Goal: Find specific page/section: Find specific page/section

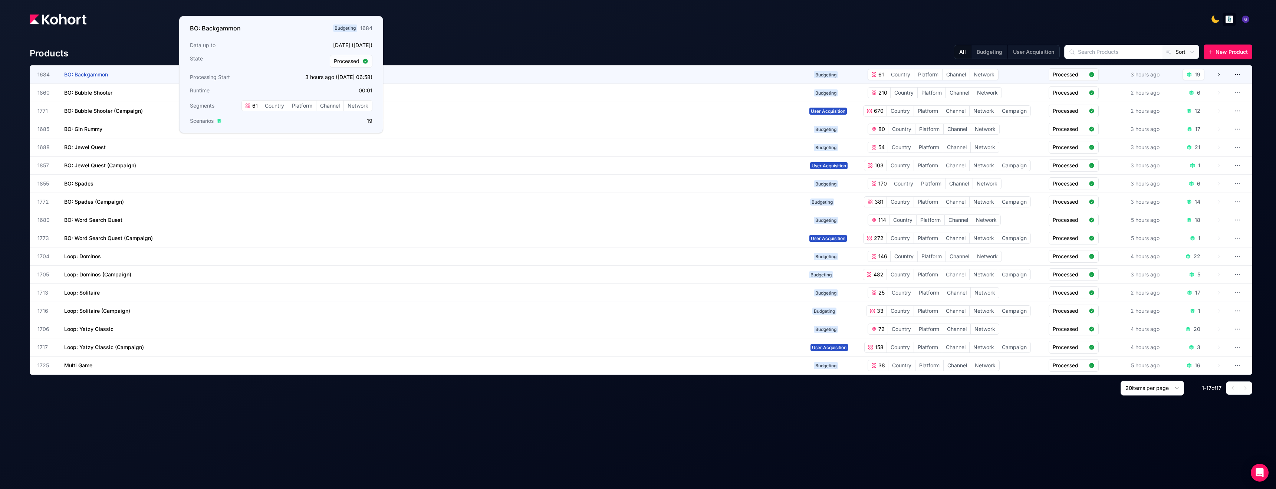
click at [98, 72] on span "BO: Backgammon" at bounding box center [86, 74] width 44 height 6
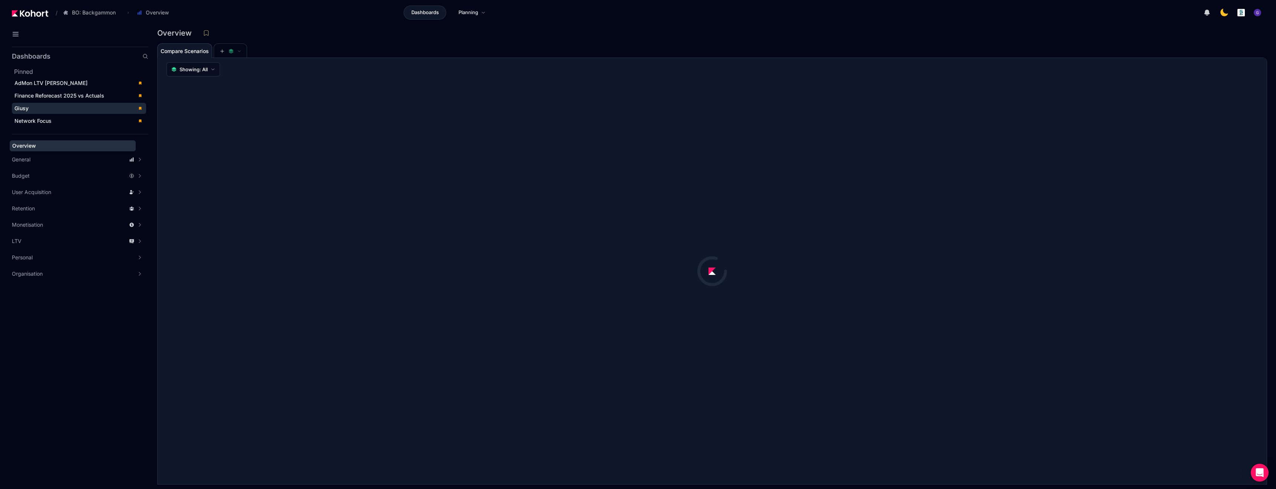
click at [37, 112] on span "Giusy" at bounding box center [79, 108] width 134 height 11
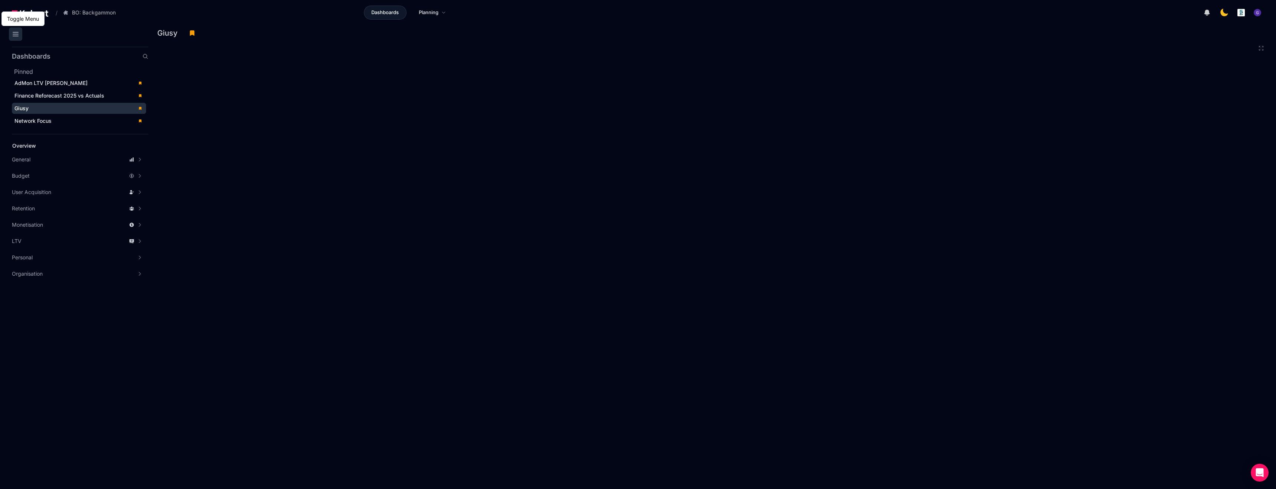
click at [17, 35] on icon at bounding box center [15, 34] width 9 height 9
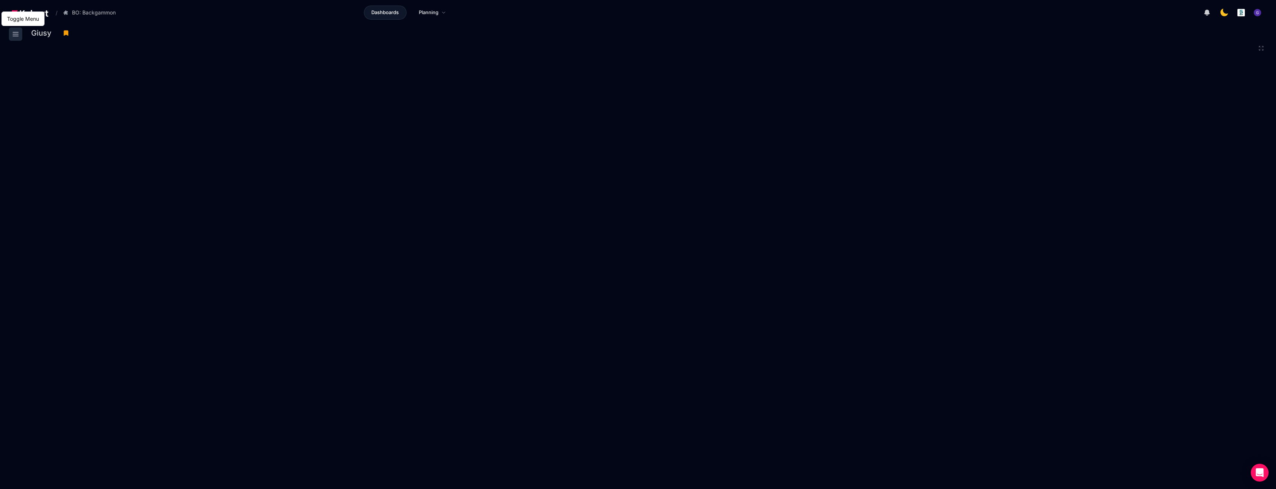
click at [16, 33] on icon at bounding box center [15, 34] width 9 height 9
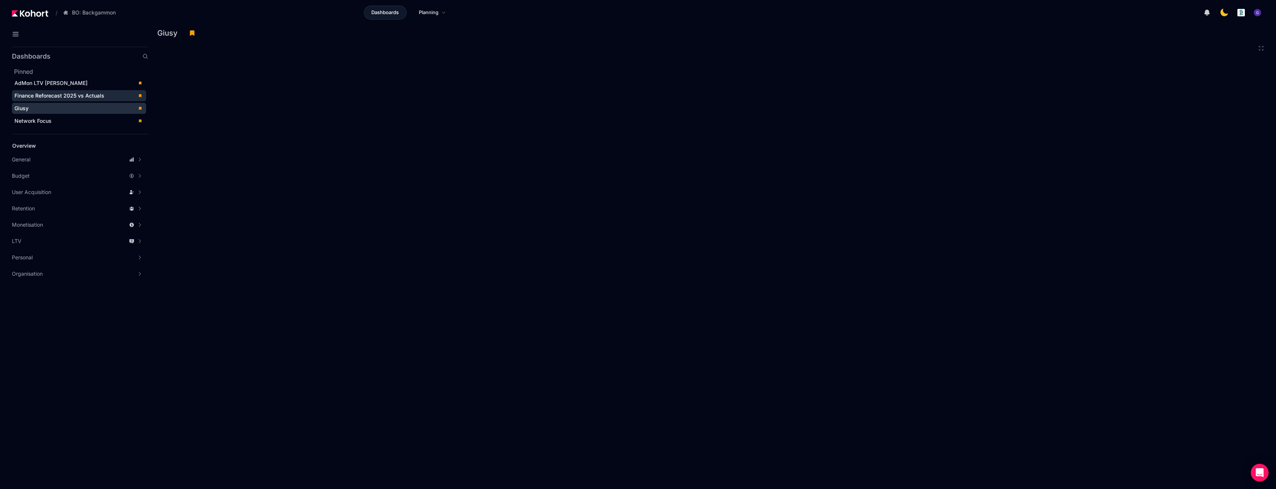
click at [48, 92] on span "Finance Reforecast 2025 vs Actuals" at bounding box center [59, 95] width 90 height 6
